Goal: Information Seeking & Learning: Learn about a topic

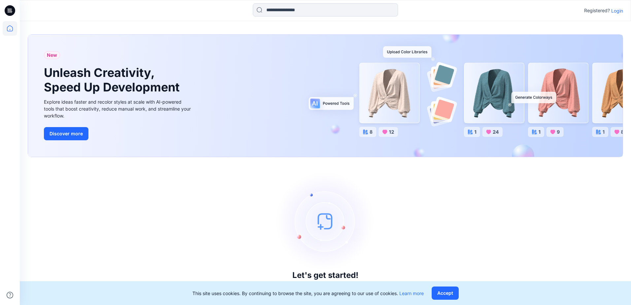
click at [615, 12] on p "Login" at bounding box center [617, 10] width 12 height 7
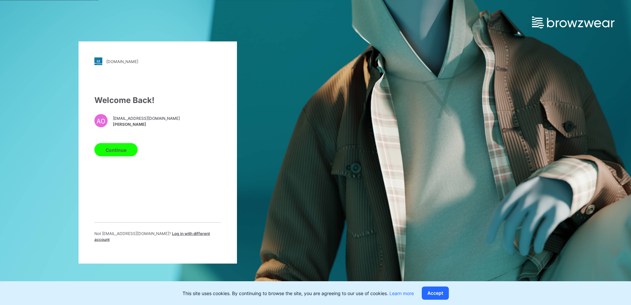
click at [114, 155] on button "Continue" at bounding box center [115, 149] width 43 height 13
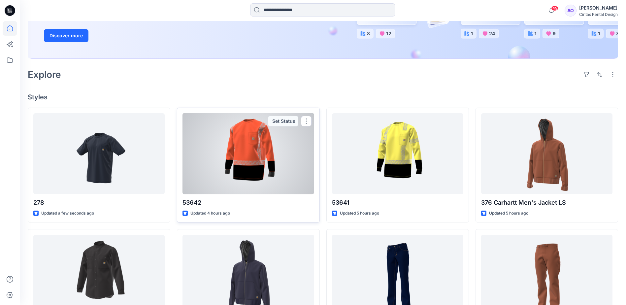
scroll to position [132, 0]
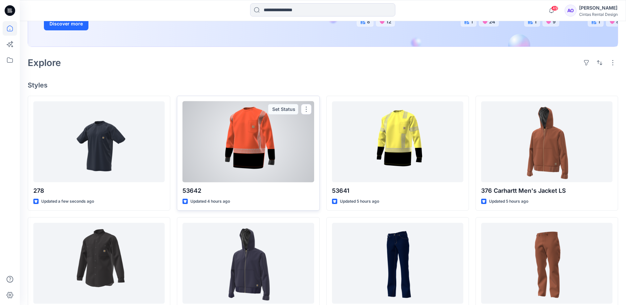
click at [253, 164] on div at bounding box center [248, 141] width 131 height 81
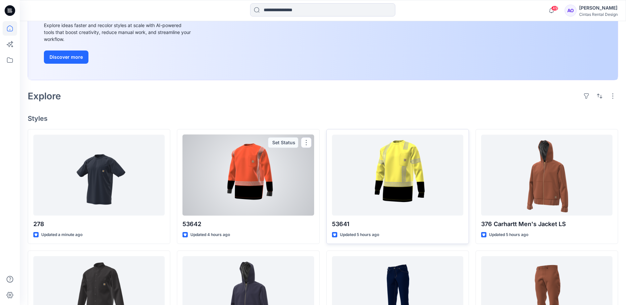
scroll to position [99, 0]
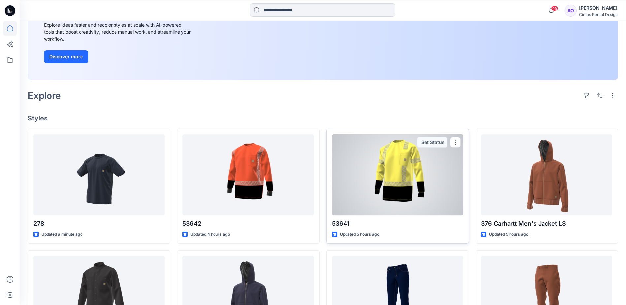
click at [395, 174] on div at bounding box center [397, 174] width 131 height 81
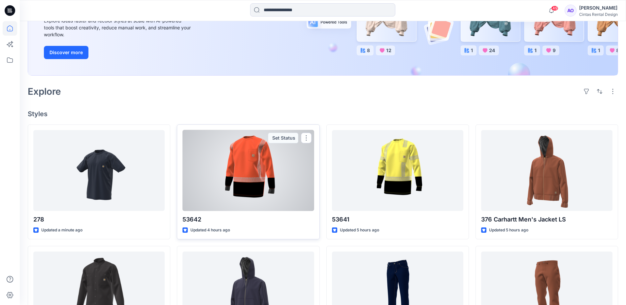
scroll to position [132, 0]
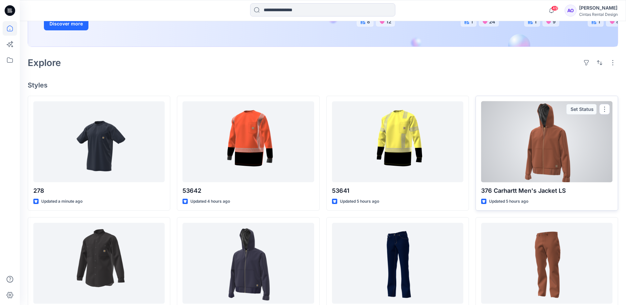
click at [550, 147] on div at bounding box center [546, 141] width 131 height 81
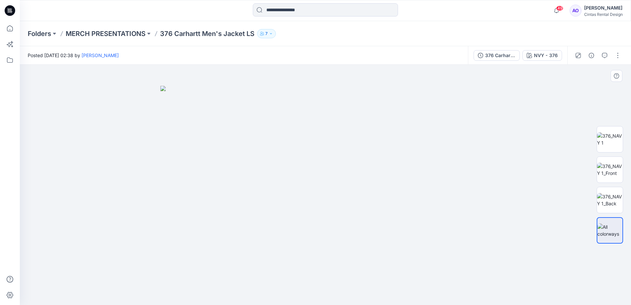
click at [323, 121] on img at bounding box center [325, 195] width 330 height 219
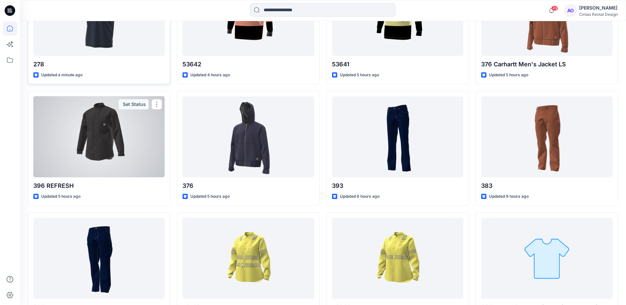
scroll to position [297, 0]
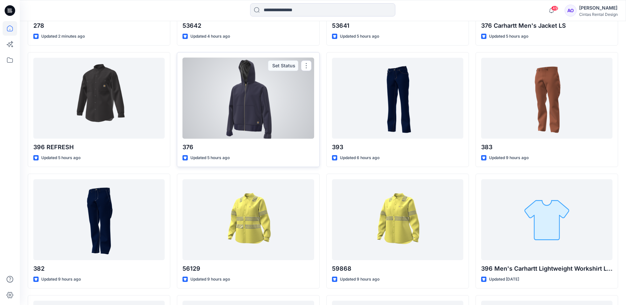
click at [254, 106] on div at bounding box center [248, 98] width 131 height 81
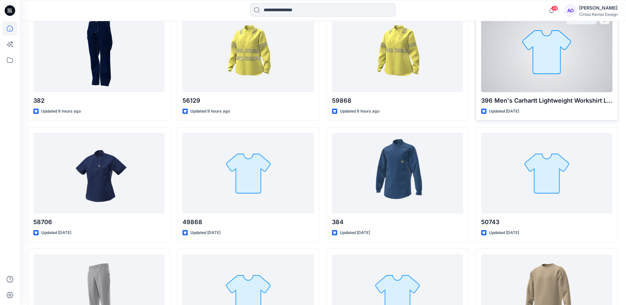
scroll to position [429, 0]
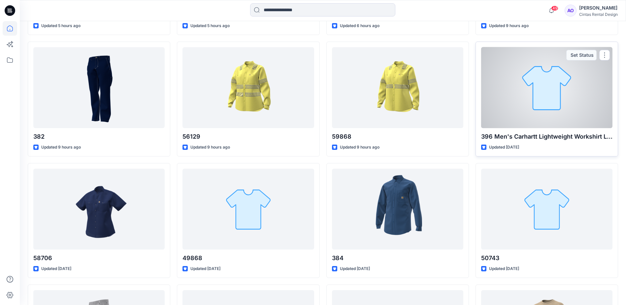
click at [532, 94] on div at bounding box center [546, 87] width 131 height 81
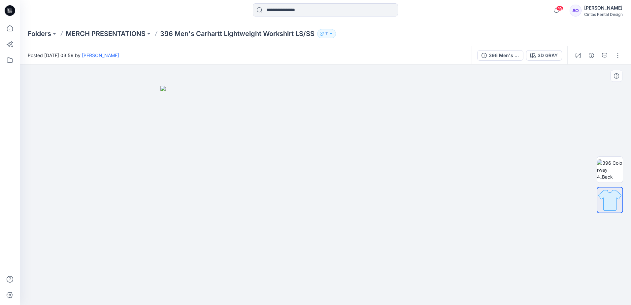
click at [338, 167] on img at bounding box center [325, 195] width 330 height 219
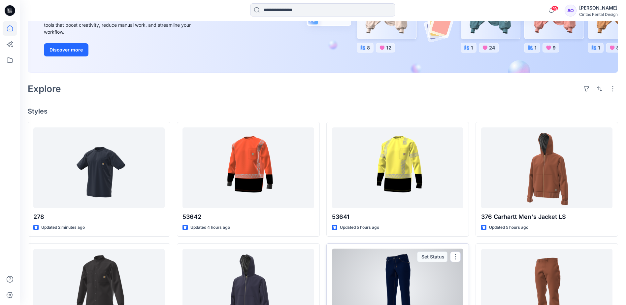
scroll to position [83, 0]
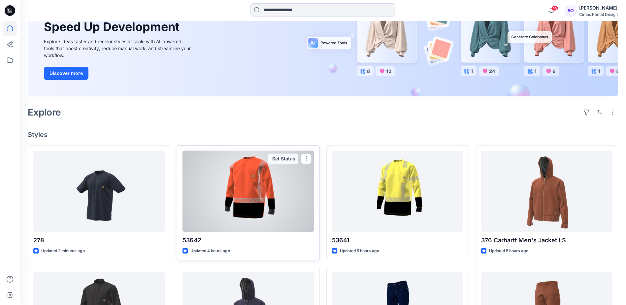
click at [273, 214] on div at bounding box center [248, 191] width 131 height 81
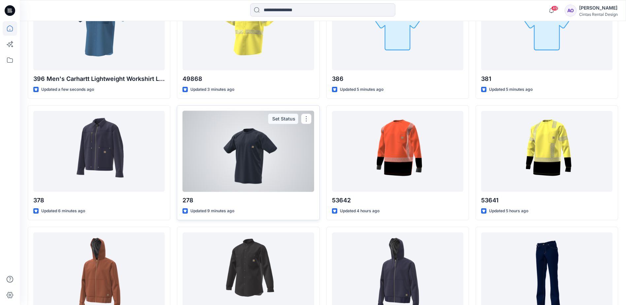
scroll to position [248, 0]
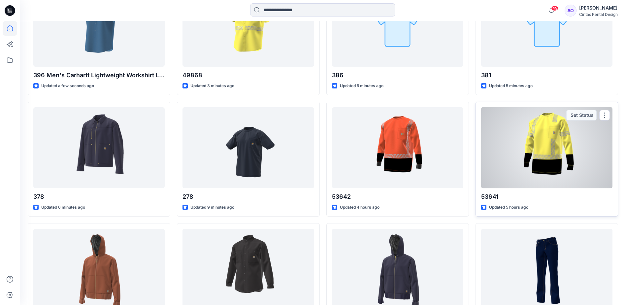
click at [567, 155] on div at bounding box center [546, 147] width 131 height 81
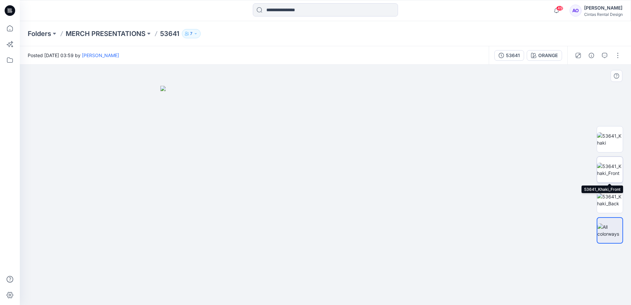
click at [611, 171] on img at bounding box center [610, 170] width 26 height 14
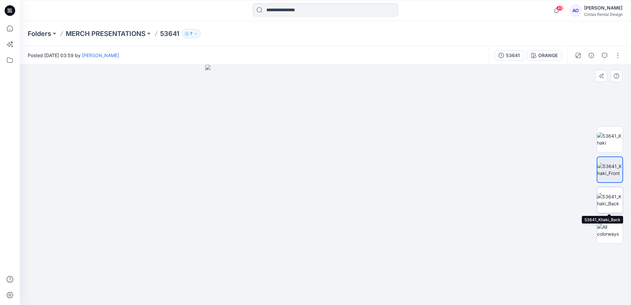
click at [615, 199] on img at bounding box center [610, 200] width 26 height 14
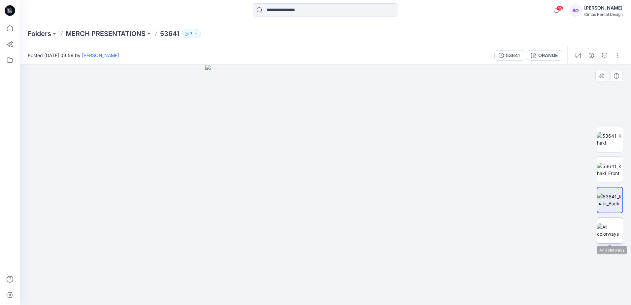
click at [605, 226] on img at bounding box center [610, 230] width 26 height 14
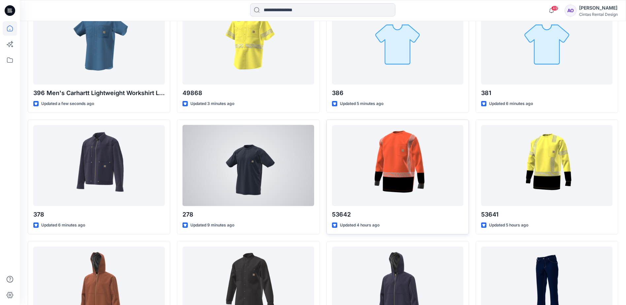
scroll to position [231, 0]
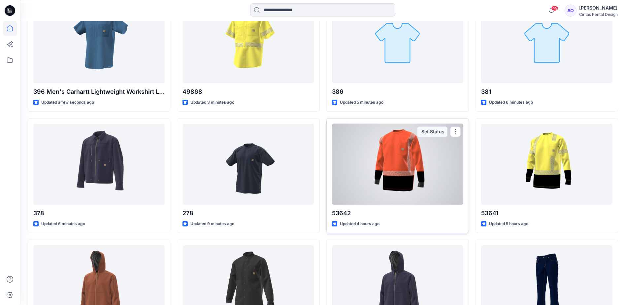
click at [402, 183] on div at bounding box center [397, 164] width 131 height 81
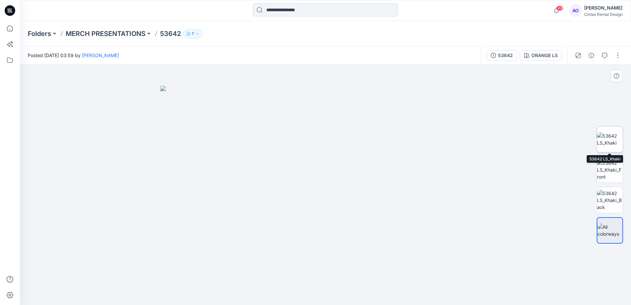
click at [607, 141] on img at bounding box center [610, 139] width 26 height 14
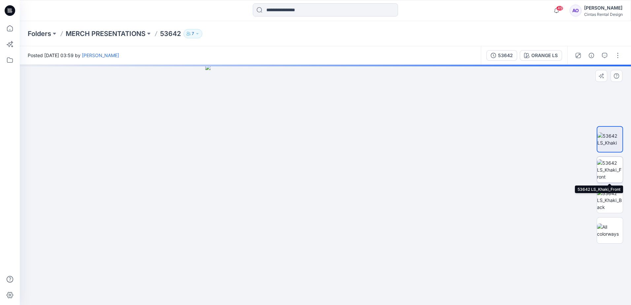
click at [608, 166] on img at bounding box center [610, 169] width 26 height 21
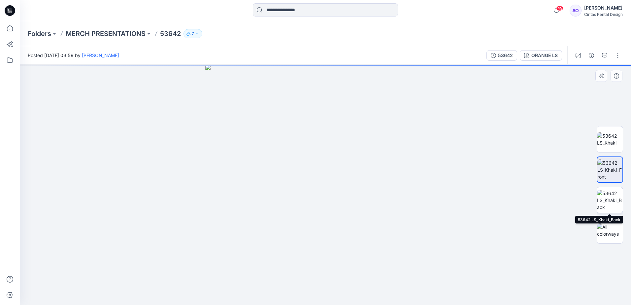
click at [612, 196] on img at bounding box center [610, 200] width 26 height 21
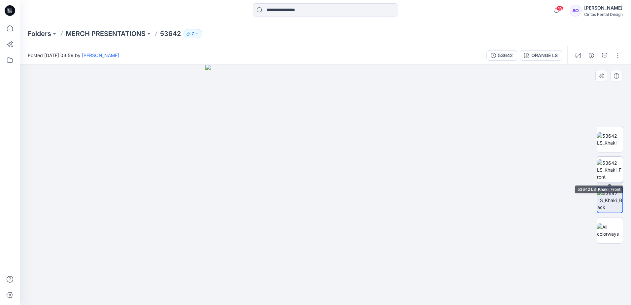
click at [613, 177] on img at bounding box center [610, 169] width 26 height 21
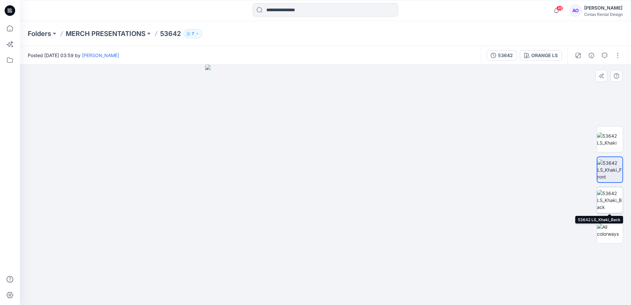
click at [610, 204] on img at bounding box center [610, 200] width 26 height 21
click at [610, 168] on img at bounding box center [610, 169] width 26 height 21
click at [613, 142] on img at bounding box center [610, 139] width 26 height 14
